Goal: Task Accomplishment & Management: Manage account settings

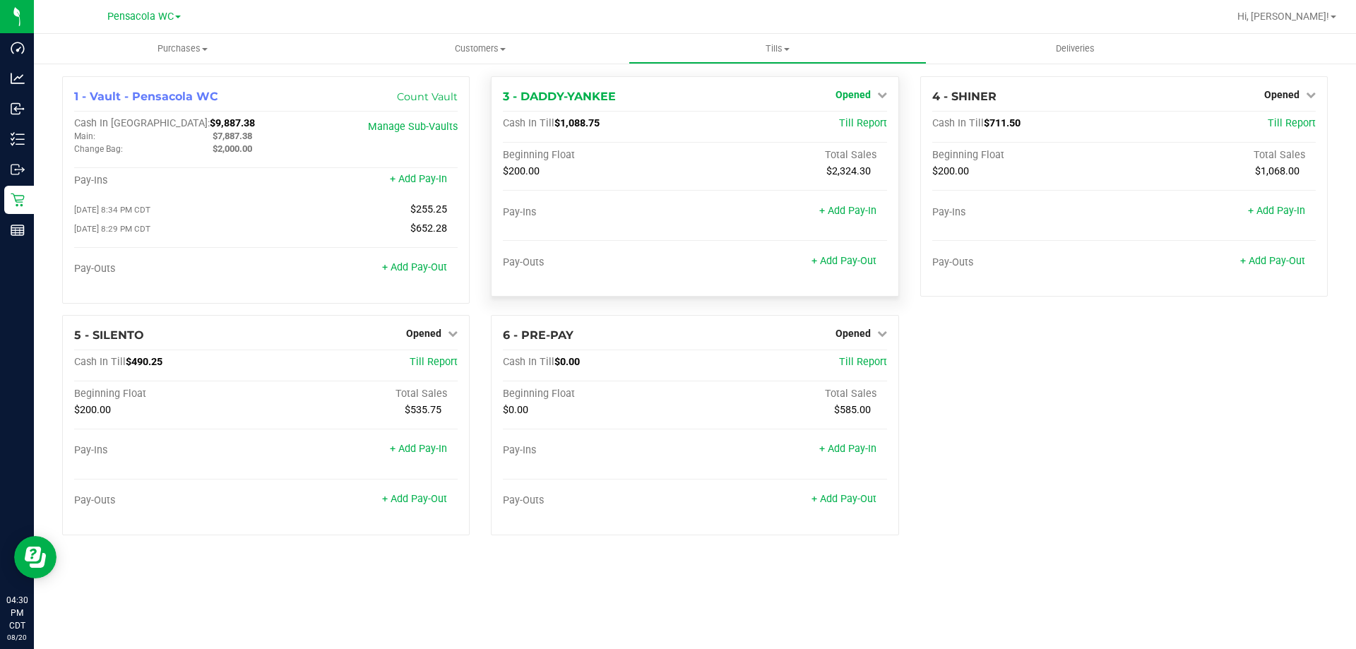
click at [844, 94] on span "Opened" at bounding box center [852, 94] width 35 height 11
click at [852, 125] on link "Close Till" at bounding box center [854, 124] width 38 height 11
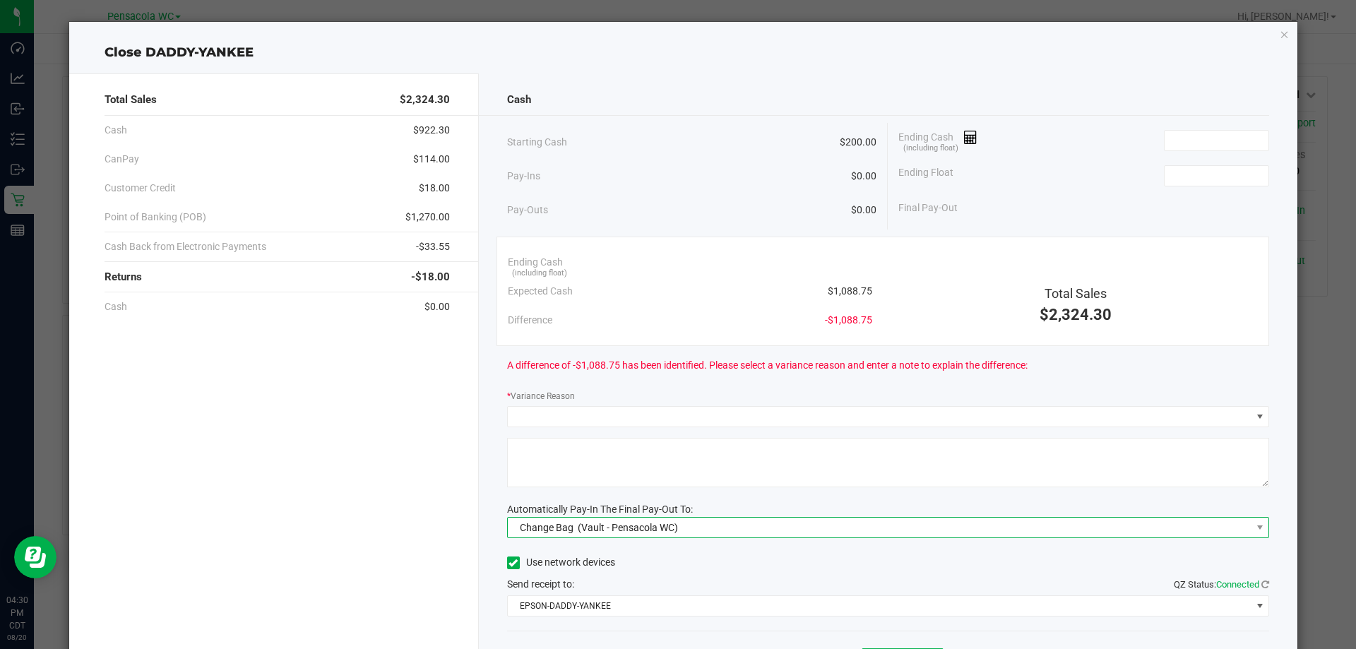
click at [609, 532] on span "(Vault - Pensacola WC)" at bounding box center [628, 527] width 100 height 11
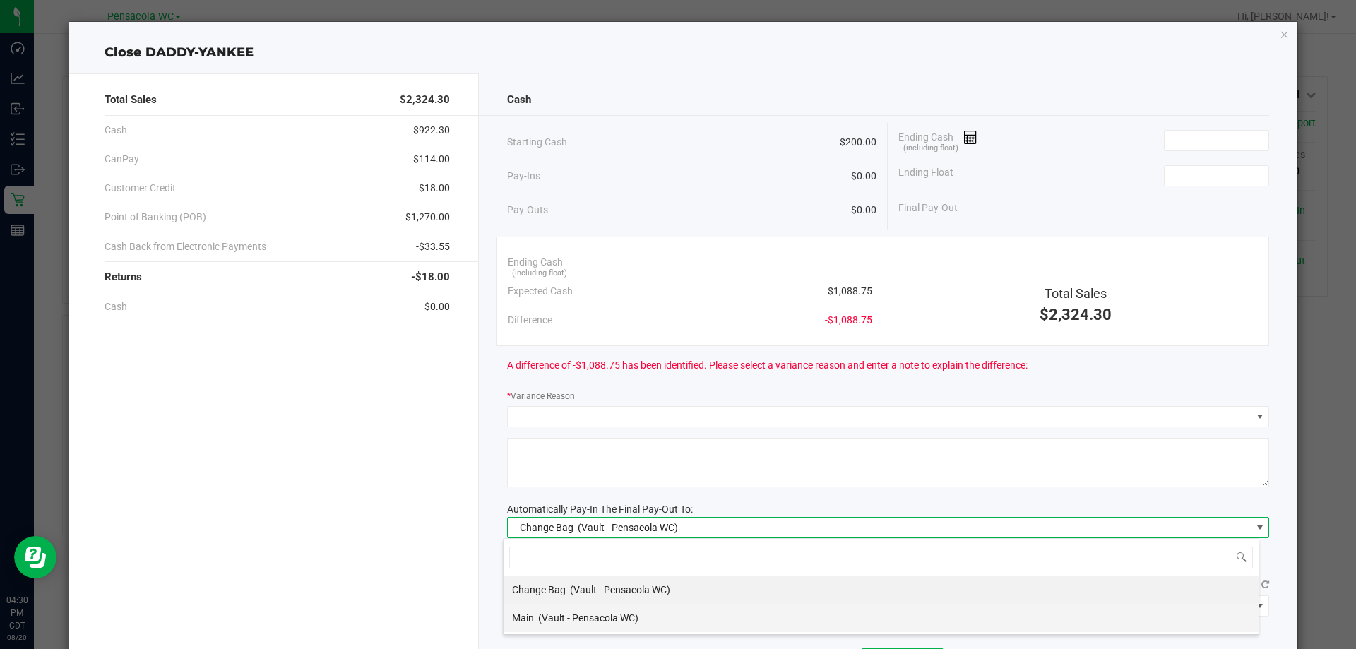
click at [597, 610] on div "Main (Vault - Pensacola WC)" at bounding box center [575, 617] width 126 height 25
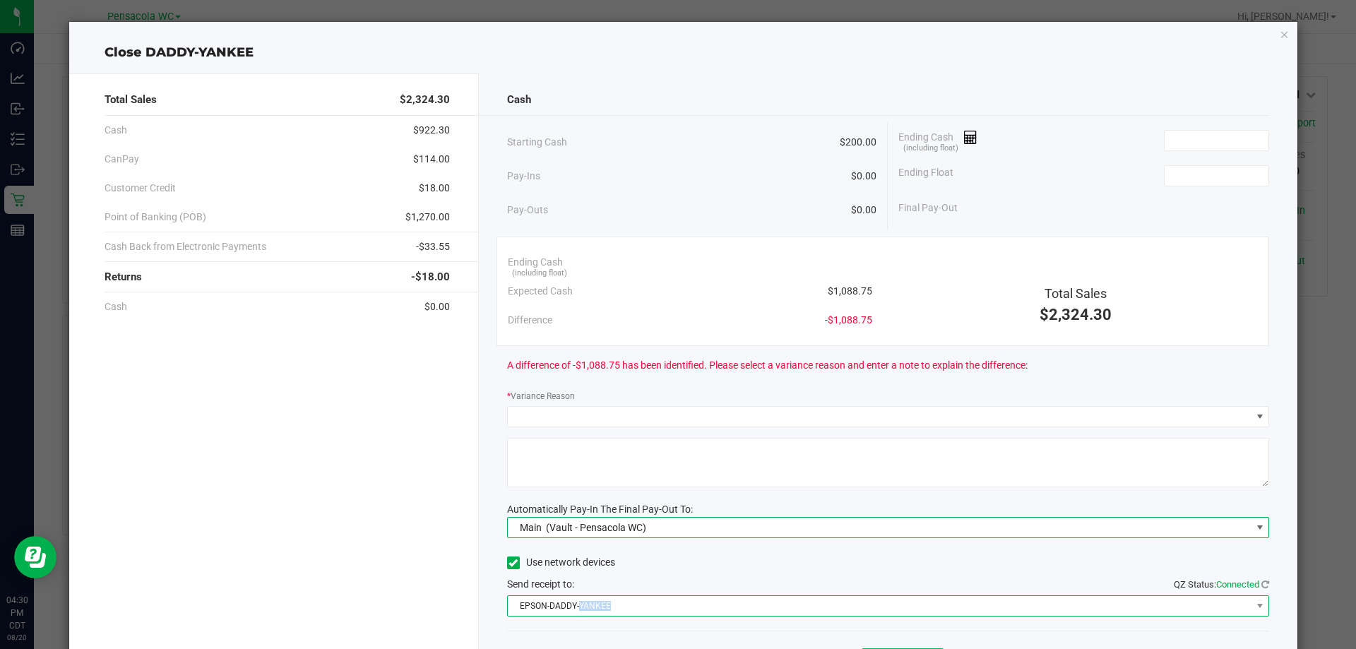
click at [598, 610] on span "EPSON-DADDY-YANKEE" at bounding box center [880, 606] width 744 height 20
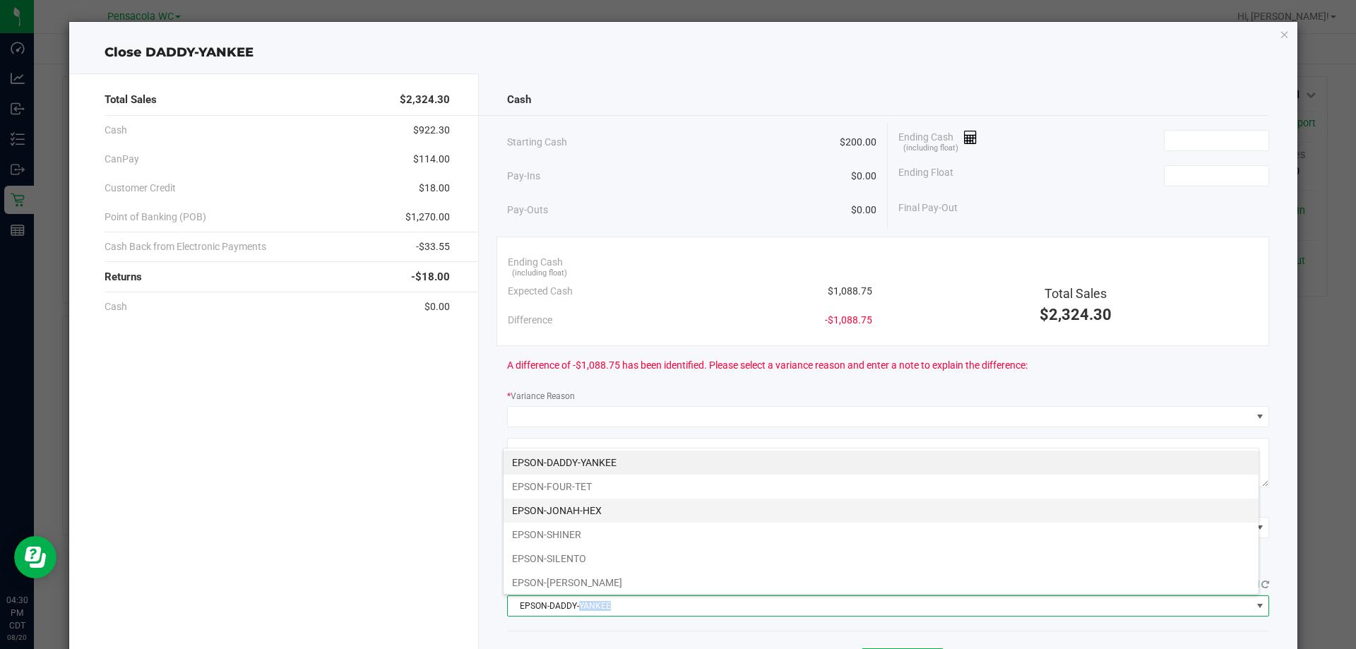
click at [617, 520] on li "EPSON-JONAH-HEX" at bounding box center [881, 511] width 755 height 24
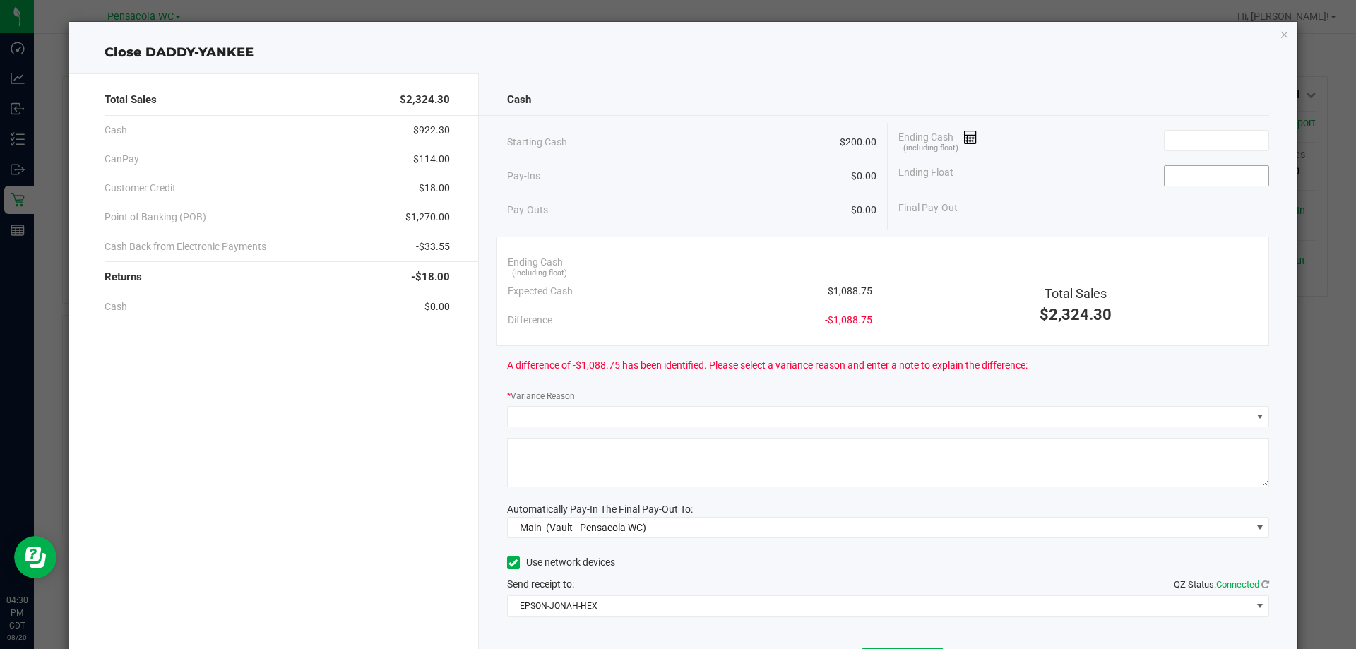
drag, startPoint x: 1222, startPoint y: 159, endPoint x: 1227, endPoint y: 179, distance: 20.4
click at [1225, 163] on div "Ending Float" at bounding box center [1083, 175] width 371 height 35
click at [1227, 179] on input at bounding box center [1216, 176] width 104 height 20
type input "$200.00"
click at [1198, 134] on input at bounding box center [1216, 141] width 104 height 20
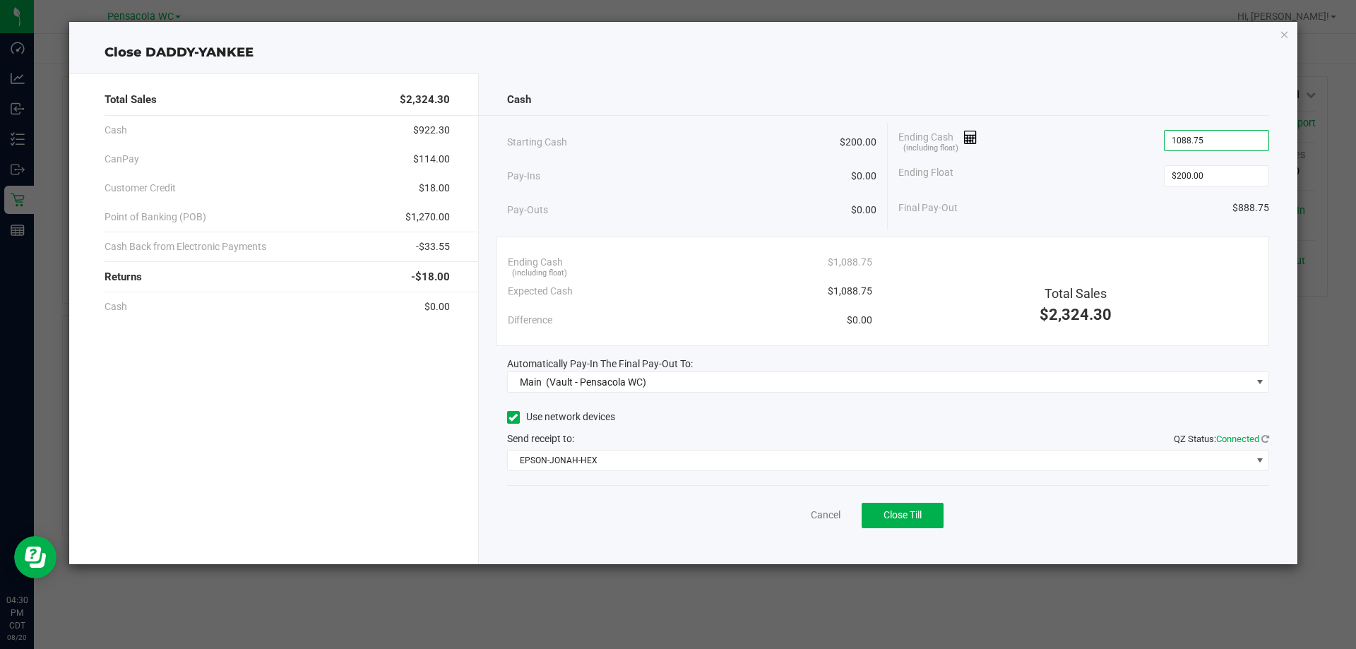
type input "$1,088.75"
drag, startPoint x: 1082, startPoint y: 155, endPoint x: 1044, endPoint y: 386, distance: 234.7
click at [1081, 155] on div "Ending Cash (including float) $1,088.75" at bounding box center [1083, 140] width 371 height 35
drag, startPoint x: 919, startPoint y: 496, endPoint x: 923, endPoint y: 505, distance: 9.5
click at [920, 500] on div "Cancel Close Till" at bounding box center [888, 512] width 763 height 54
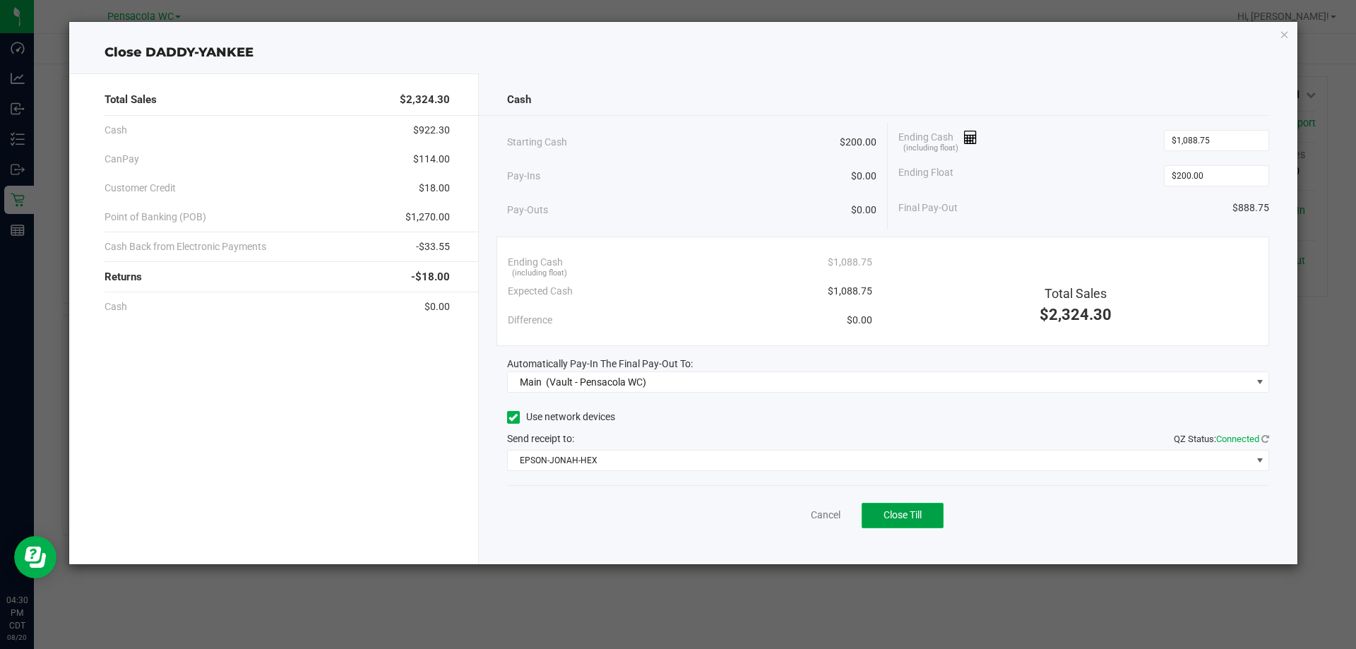
click at [921, 506] on button "Close Till" at bounding box center [903, 515] width 82 height 25
click at [794, 496] on div "Dismiss Reprint Closing Receipt" at bounding box center [888, 512] width 763 height 54
click at [777, 515] on link "Dismiss" at bounding box center [794, 515] width 34 height 15
